Goal: Task Accomplishment & Management: Manage account settings

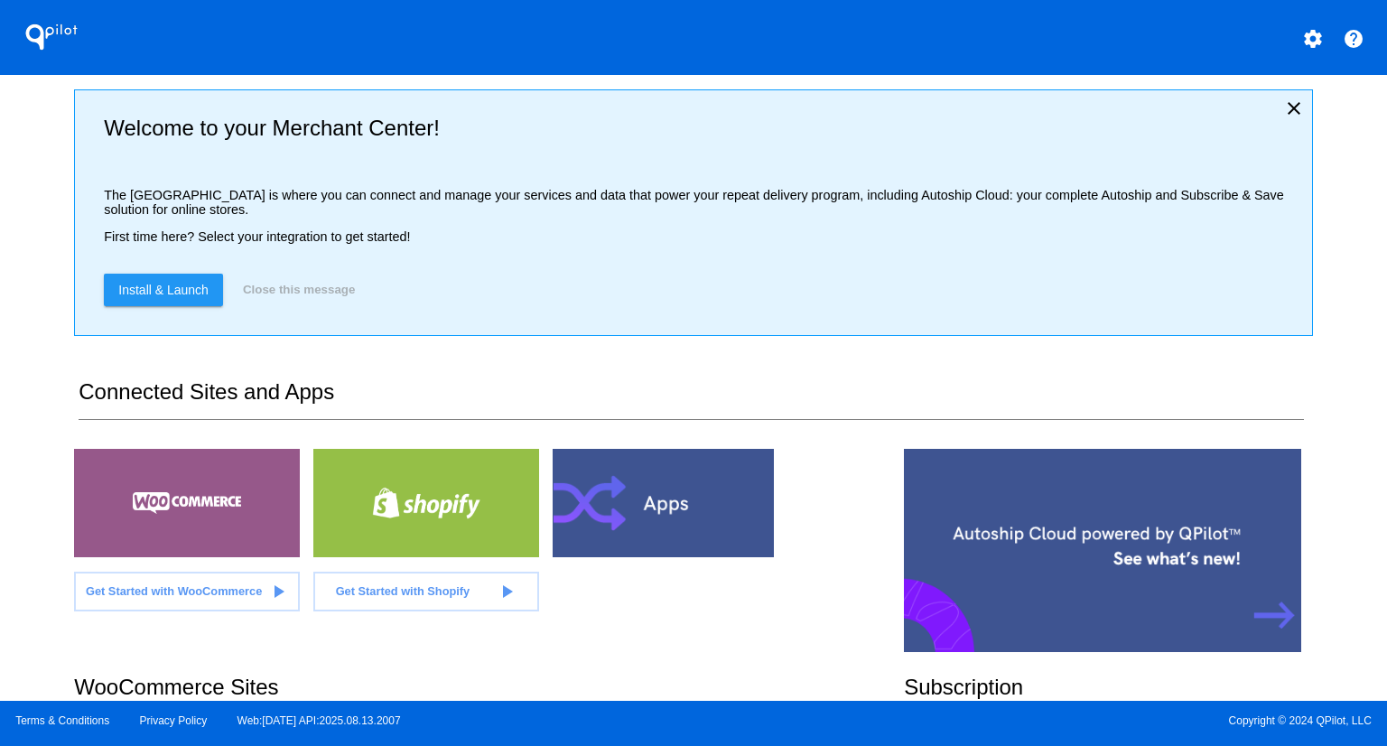
scroll to position [355, 0]
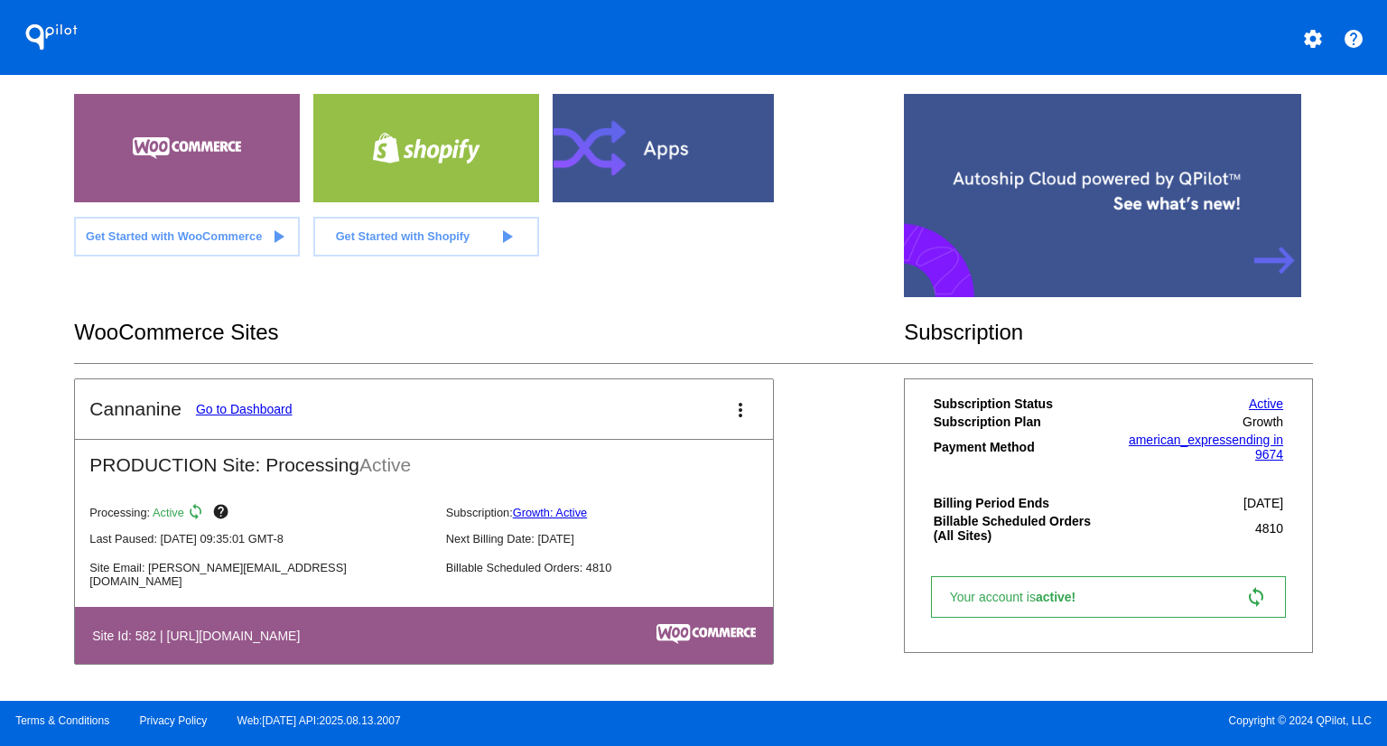
click at [256, 402] on link "Go to Dashboard" at bounding box center [244, 409] width 97 height 14
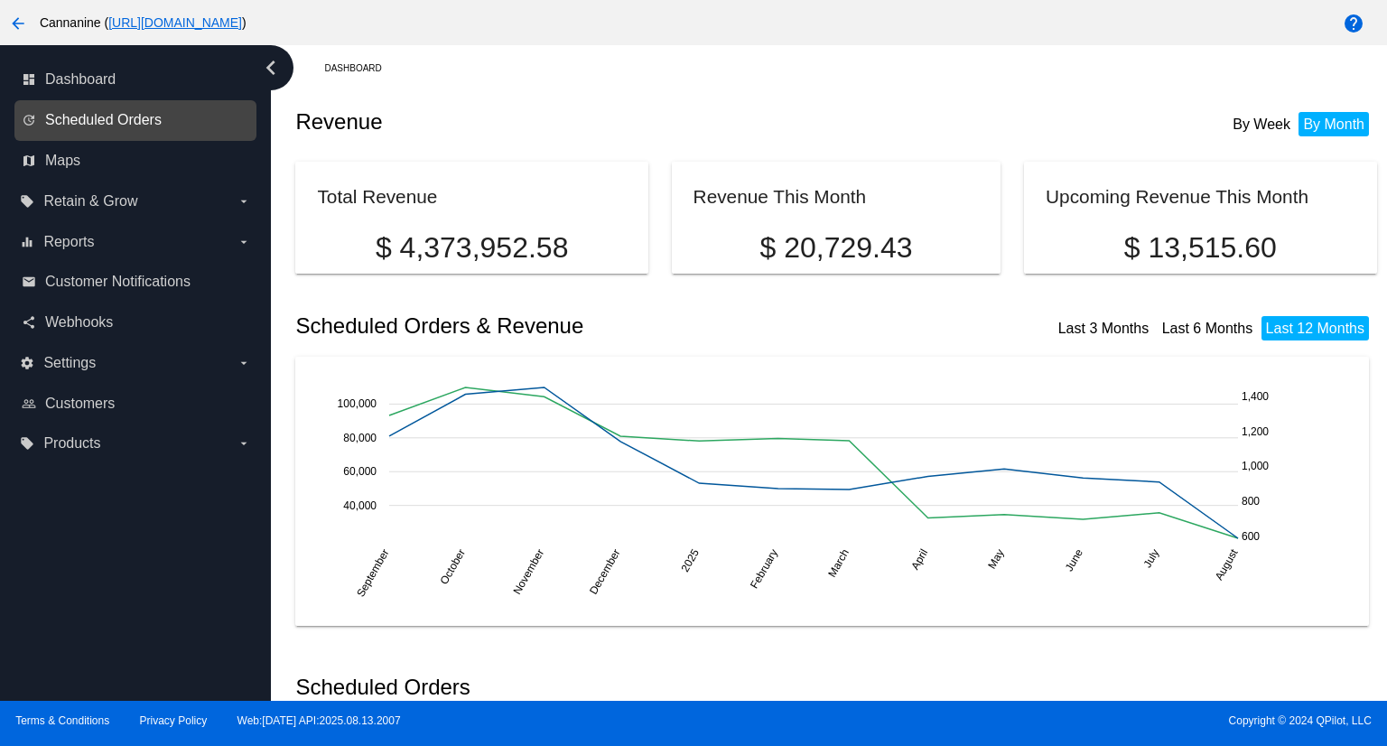
click at [121, 115] on span "Scheduled Orders" at bounding box center [103, 120] width 116 height 16
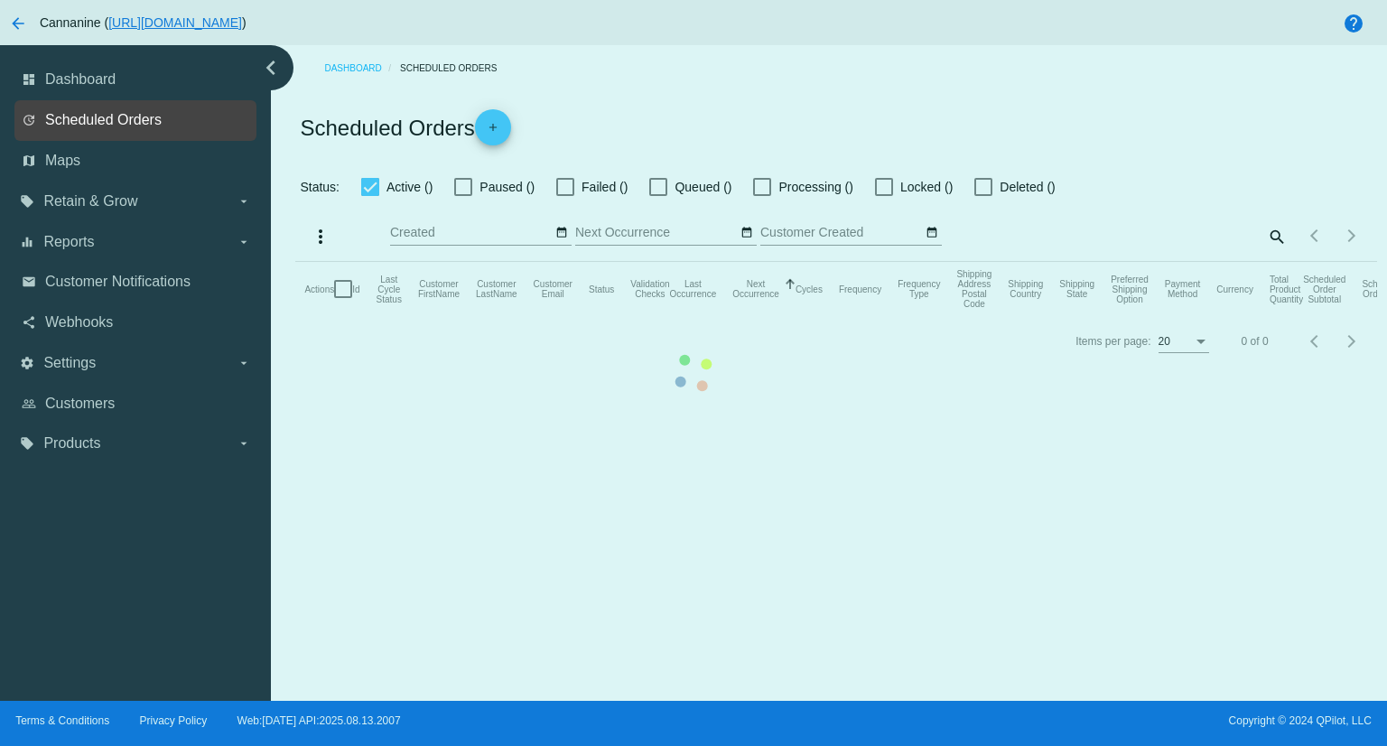
checkbox input "true"
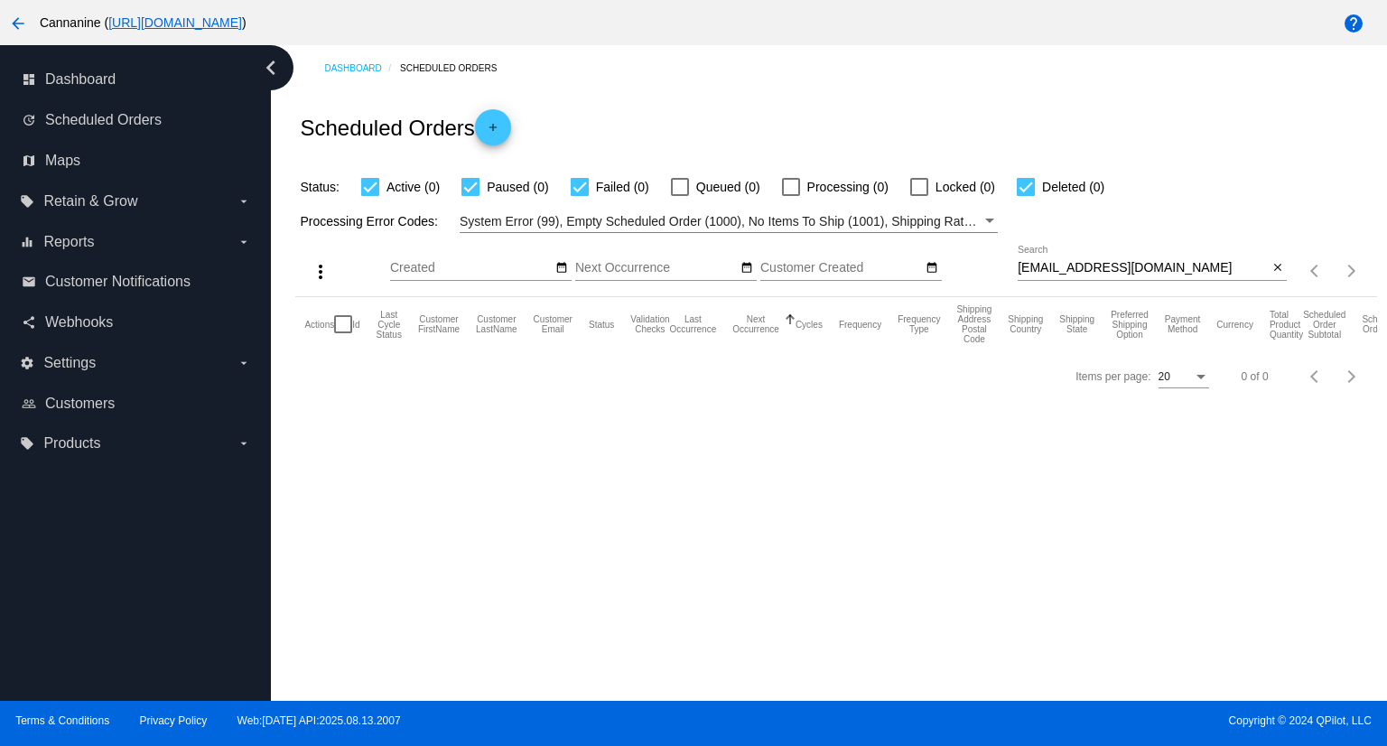
click at [1184, 267] on input "[EMAIL_ADDRESS][DOMAIN_NAME]" at bounding box center [1142, 268] width 250 height 14
paste input "[PERSON_NAME][EMAIL_ADDRESS][PERSON_NAME]"
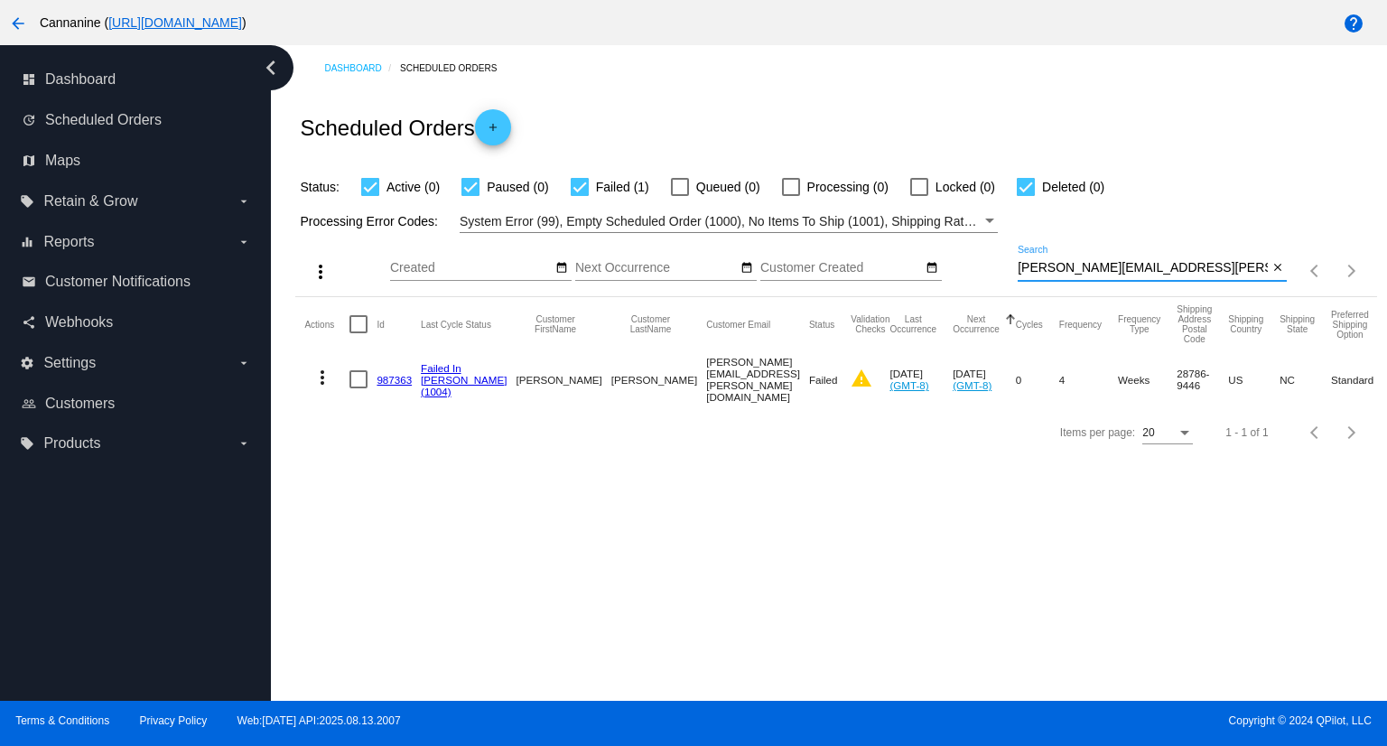
type input "[PERSON_NAME][EMAIL_ADDRESS][PERSON_NAME][DOMAIN_NAME]"
click at [322, 379] on mat-icon "more_vert" at bounding box center [322, 378] width 22 height 22
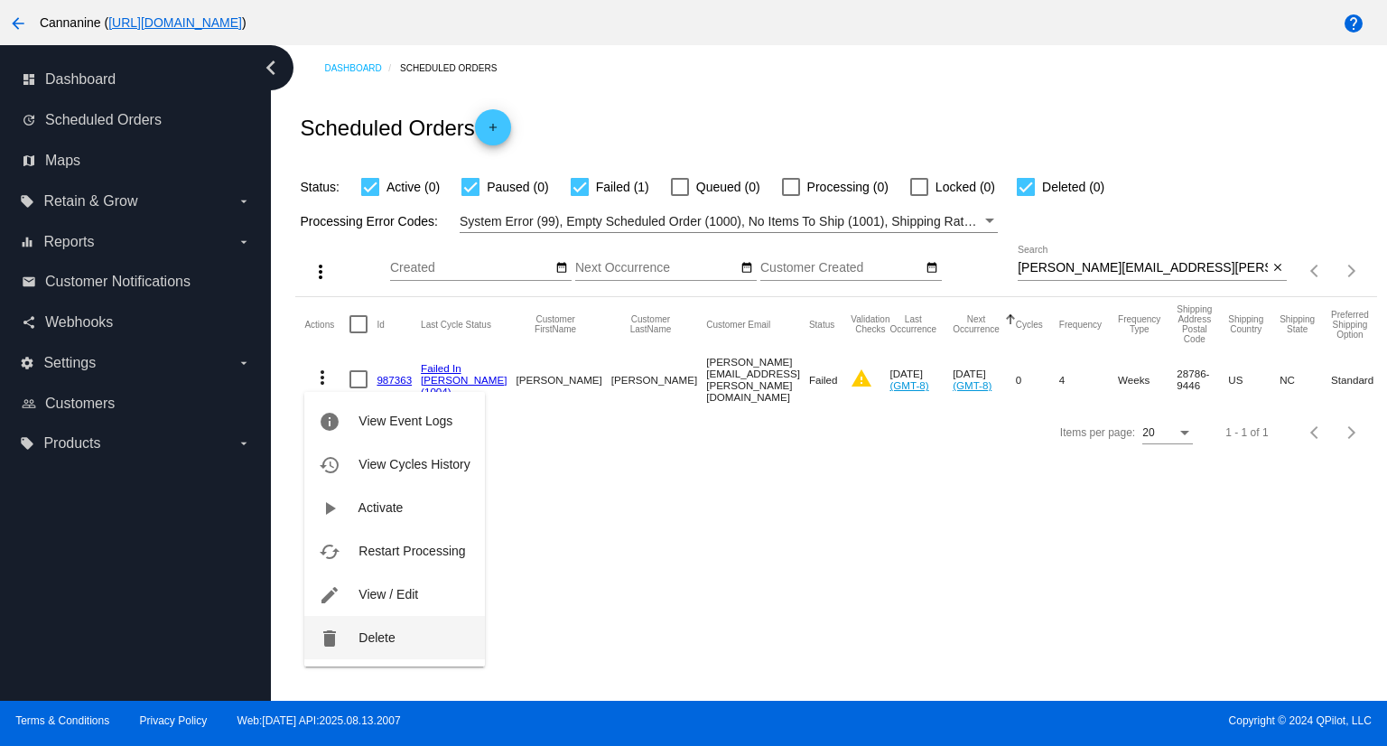
click at [372, 645] on button "delete Delete" at bounding box center [394, 637] width 180 height 43
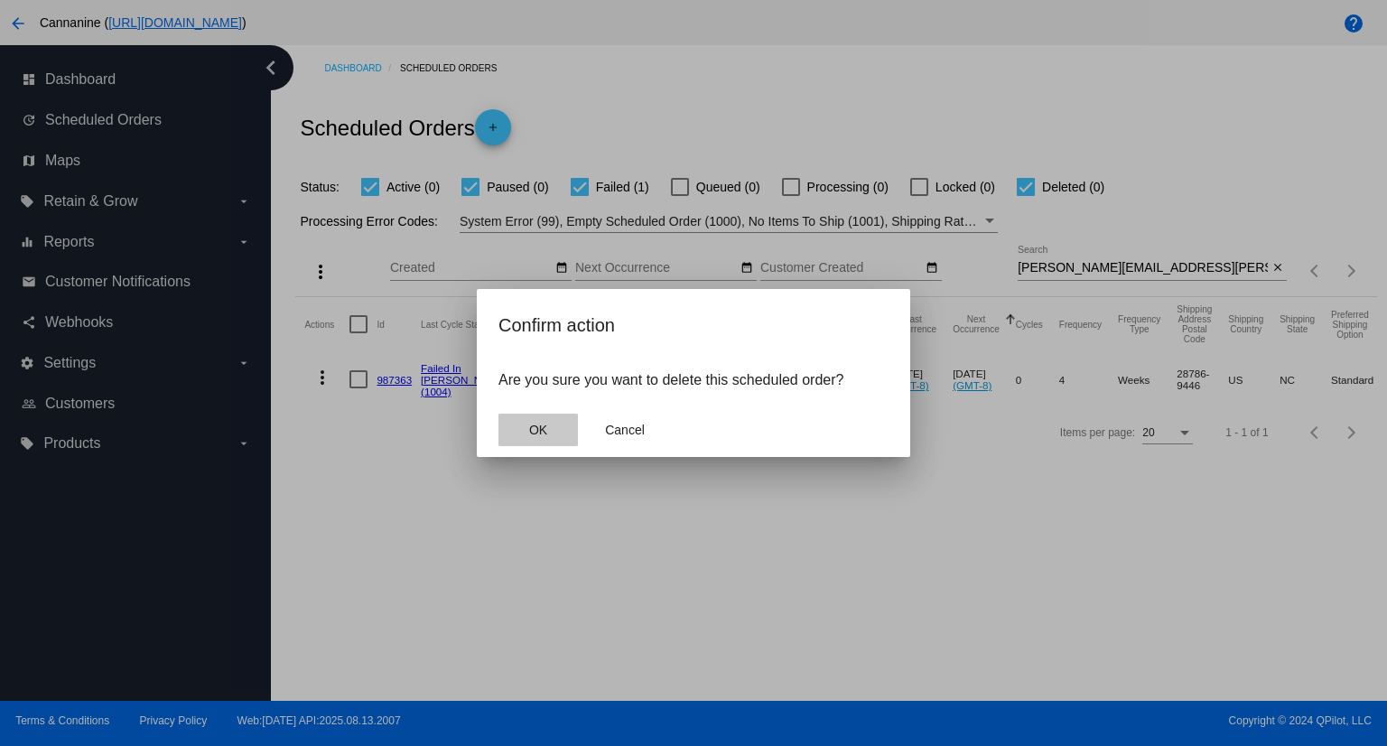
click at [536, 427] on span "OK" at bounding box center [538, 430] width 18 height 14
